Goal: Transaction & Acquisition: Book appointment/travel/reservation

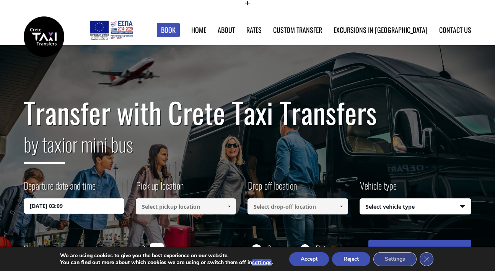
scroll to position [81, 0]
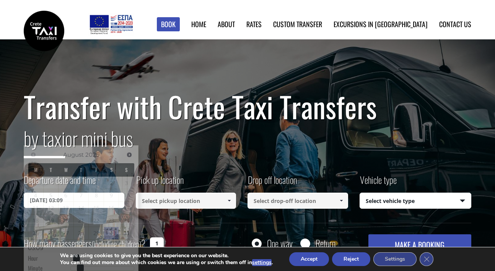
click at [97, 193] on input "30/08/2025 03:09" at bounding box center [74, 200] width 101 height 15
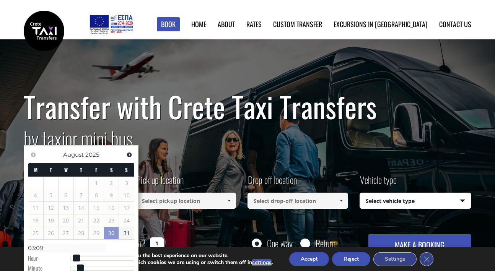
click at [67, 193] on input "30/08/2025 03:09" at bounding box center [74, 200] width 101 height 15
click at [65, 193] on input "30/08/2025 03:09" at bounding box center [74, 200] width 101 height 15
click at [109, 234] on link "30" at bounding box center [111, 233] width 15 height 12
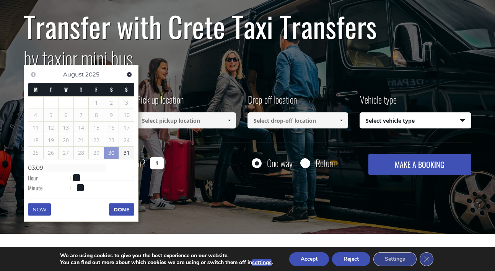
scroll to position [166, 0]
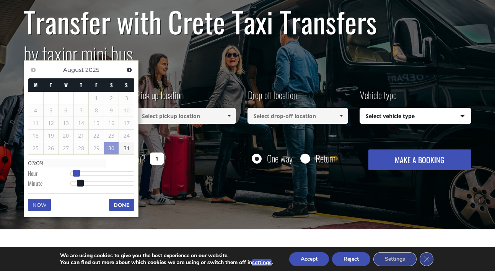
type input "30/08/2025 04:09"
type input "04:09"
type input "30/08/2025 05:09"
type input "05:09"
type input "30/08/2025 04:09"
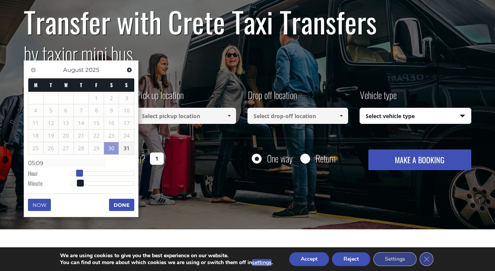
type input "04:09"
click at [81, 171] on span at bounding box center [79, 173] width 7 height 7
type input "30/08/2025 04:08"
type input "04:08"
type input "30/08/2025 04:07"
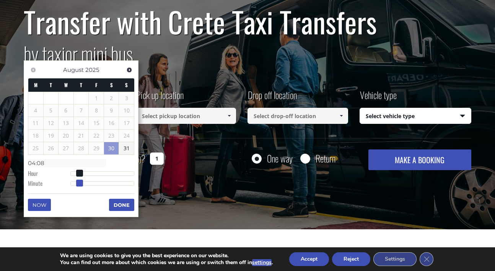
type input "04:07"
type input "30/08/2025 04:06"
type input "04:06"
type input "30/08/2025 04:05"
type input "04:05"
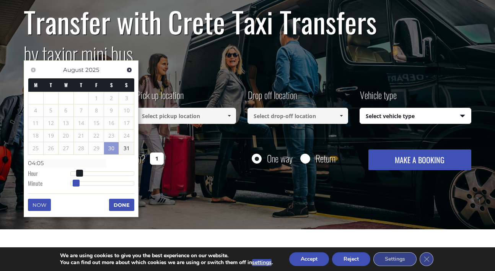
type input "30/08/2025 04:04"
type input "04:04"
type input "30/08/2025 04:03"
type input "04:03"
type input "30/08/2025 04:02"
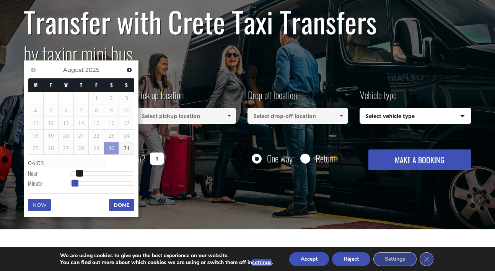
type input "04:02"
type input "30/08/2025 04:01"
type input "04:01"
type input "30/08/2025 04:00"
type input "04:00"
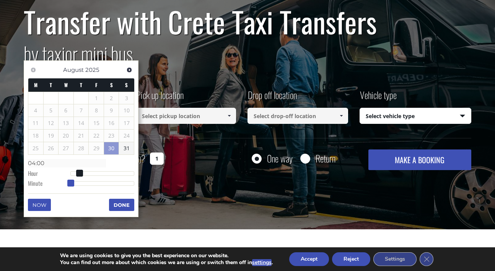
drag, startPoint x: 81, startPoint y: 184, endPoint x: 64, endPoint y: 182, distance: 16.9
click at [64, 182] on dl "Time 04:00 Hour Minute Second Millisecond Microsecond Time Zone -1200 -1100 -10…" at bounding box center [81, 173] width 106 height 32
click at [118, 203] on button "Done" at bounding box center [121, 205] width 25 height 12
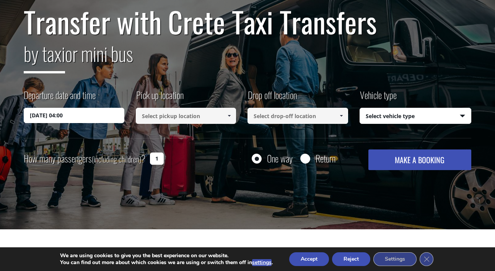
click at [167, 108] on input at bounding box center [186, 116] width 101 height 16
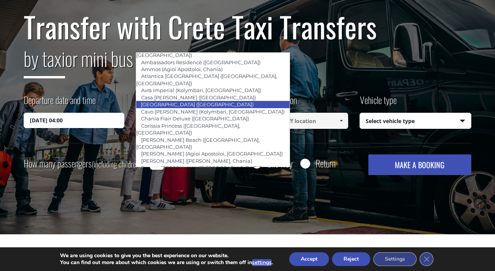
scroll to position [133, 0]
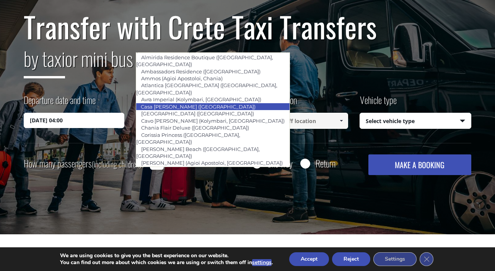
click at [159, 101] on link "Casa [PERSON_NAME] ([GEOGRAPHIC_DATA])" at bounding box center [198, 106] width 125 height 11
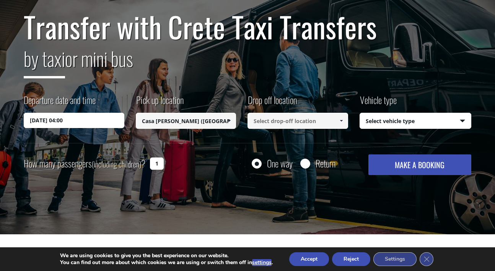
type input "Casa [PERSON_NAME] ([GEOGRAPHIC_DATA])"
click at [292, 113] on input at bounding box center [297, 121] width 101 height 16
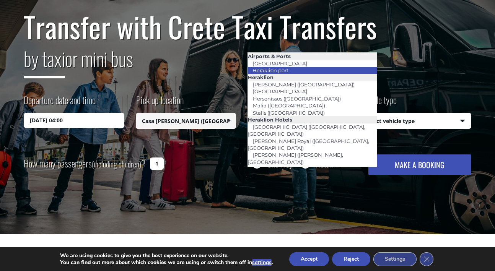
click at [311, 70] on li "Heraklion port" at bounding box center [312, 70] width 129 height 7
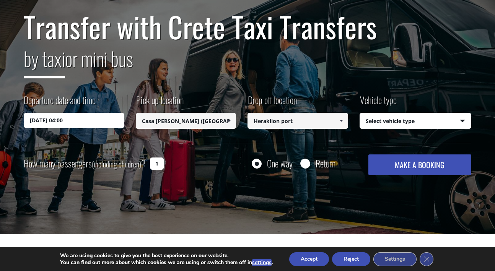
type input "Heraklion port"
click at [380, 113] on select "Select vehicle type Taxi (4 passengers) Mercedes E Class Mini Van (7 passengers…" at bounding box center [415, 121] width 111 height 16
select select "540"
click at [154, 157] on input "1" at bounding box center [157, 163] width 14 height 12
type input "2"
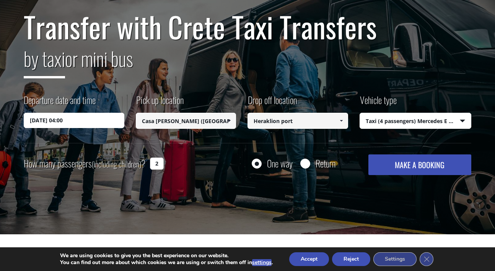
click at [397, 154] on button "MAKE A BOOKING" at bounding box center [419, 164] width 103 height 21
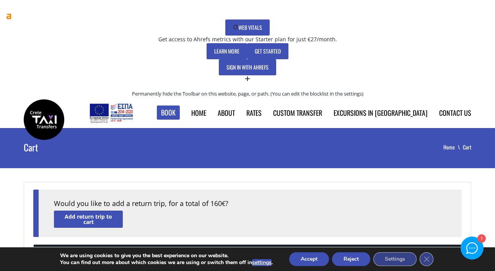
click at [250, 88] on icon at bounding box center [247, 85] width 5 height 5
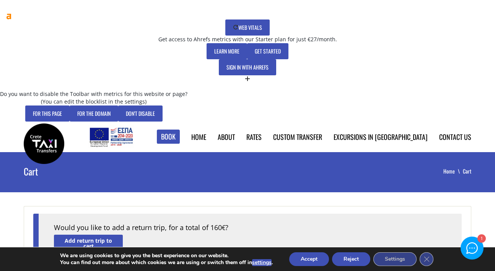
click at [118, 122] on button "For the domain" at bounding box center [94, 113] width 49 height 16
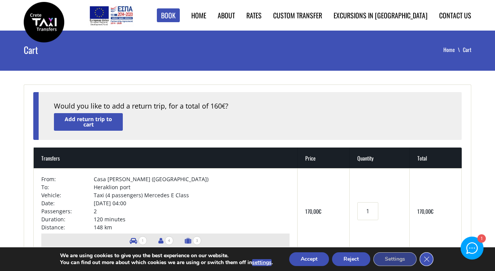
click at [422, 259] on icon "Close GDPR Cookie Banner" at bounding box center [426, 258] width 14 height 11
